Goal: Find contact information: Find contact information

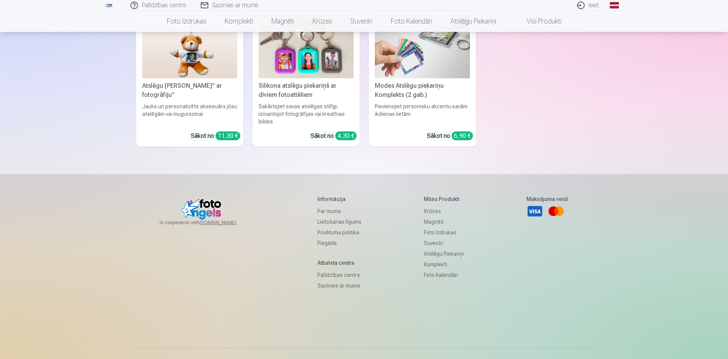
scroll to position [2234, 0]
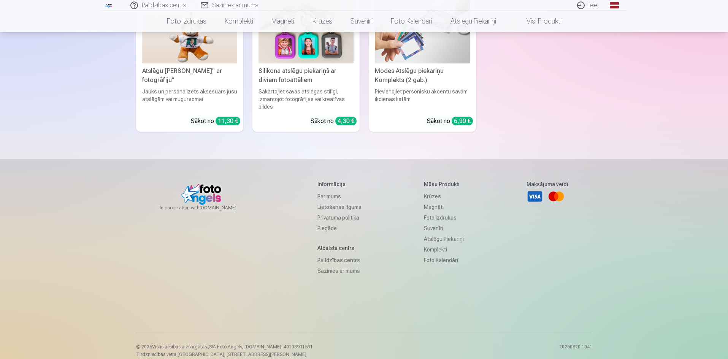
click at [326, 181] on h5 "Informācija" at bounding box center [340, 185] width 44 height 8
click at [327, 181] on h5 "Informācija" at bounding box center [340, 185] width 44 height 8
click at [318, 191] on link "Par mums" at bounding box center [340, 196] width 44 height 11
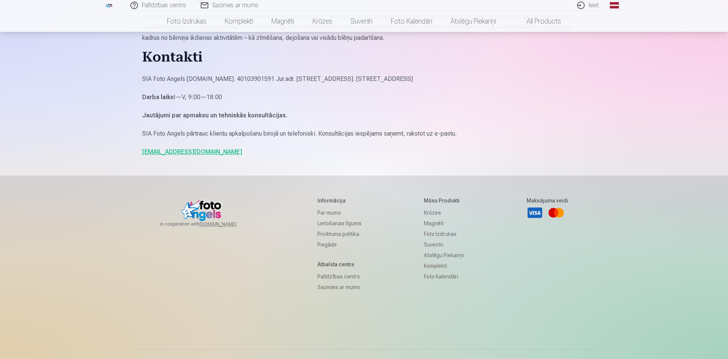
scroll to position [627, 0]
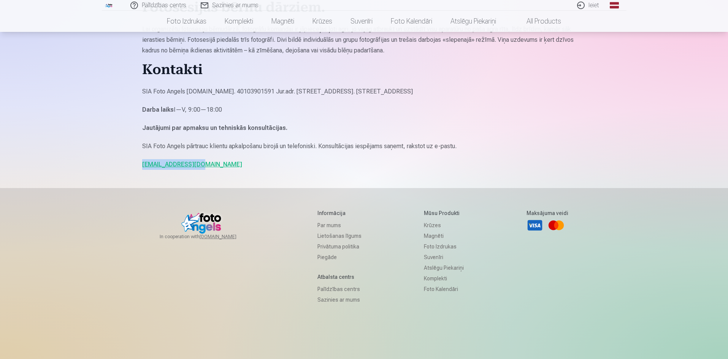
drag, startPoint x: 202, startPoint y: 168, endPoint x: 132, endPoint y: 165, distance: 70.4
copy link "info@fotoangels.lv"
